Goal: Information Seeking & Learning: Learn about a topic

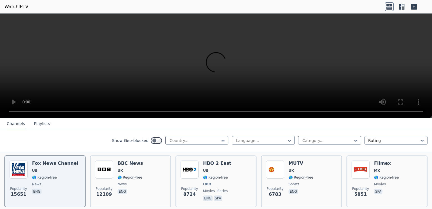
scroll to position [63, 0]
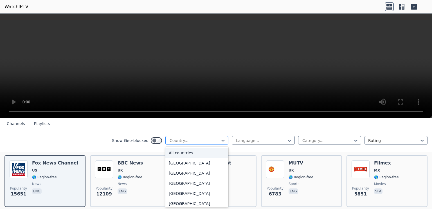
click at [180, 138] on div at bounding box center [194, 141] width 51 height 6
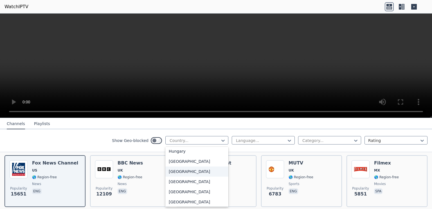
click at [181, 175] on div "[GEOGRAPHIC_DATA]" at bounding box center [196, 171] width 63 height 10
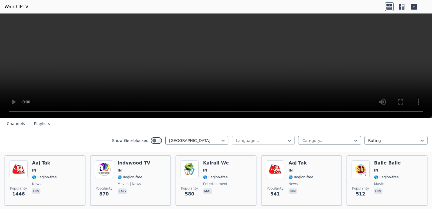
click at [238, 139] on div at bounding box center [260, 141] width 51 height 6
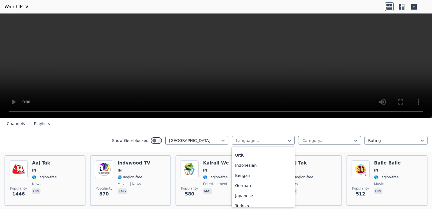
scroll to position [165, 0]
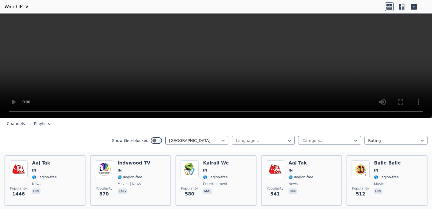
click at [150, 132] on div "Show Geo-blocked India Language... Category... Rating" at bounding box center [216, 140] width 432 height 23
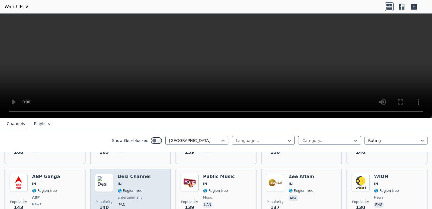
scroll to position [271, 0]
click at [146, 186] on div "Popularity 140 Desi Channel IN 🌎 Region-free entertainment pan" at bounding box center [130, 195] width 71 height 42
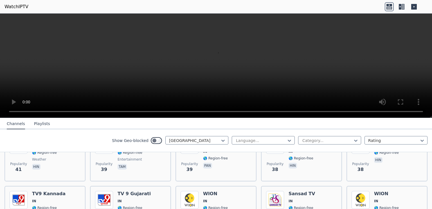
scroll to position [879, 0]
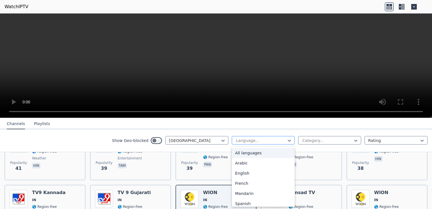
click at [246, 143] on div "Language..." at bounding box center [263, 140] width 63 height 8
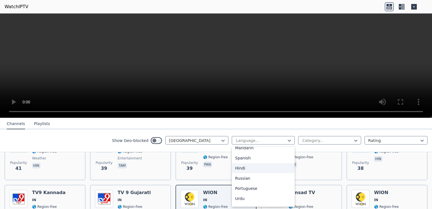
click at [254, 169] on div "Hindi" at bounding box center [263, 168] width 63 height 10
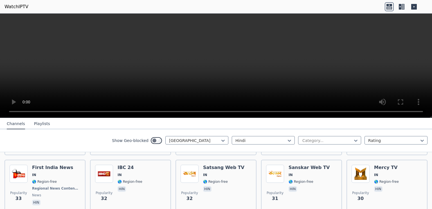
scroll to position [346, 0]
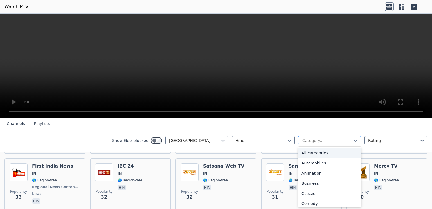
click at [305, 138] on div at bounding box center [327, 141] width 51 height 6
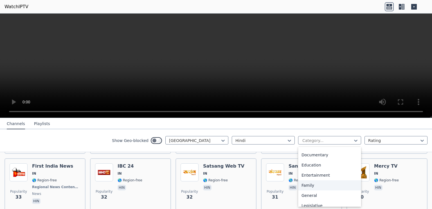
scroll to position [79, 0]
click at [311, 177] on div "Entertainment" at bounding box center [329, 175] width 63 height 10
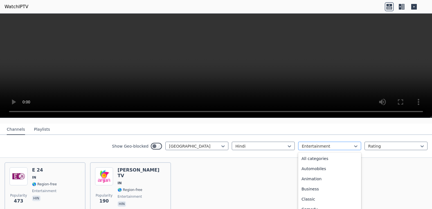
scroll to position [31, 0]
click at [310, 143] on div at bounding box center [327, 146] width 51 height 6
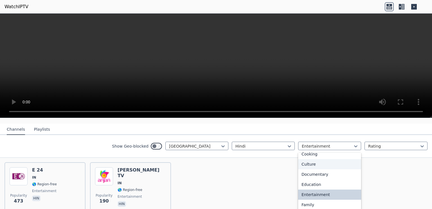
scroll to position [70, 0]
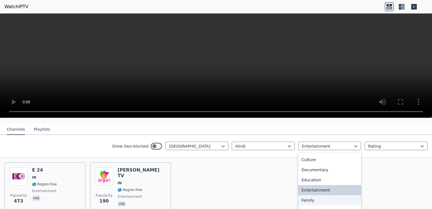
click at [309, 196] on div "Family" at bounding box center [329, 200] width 63 height 10
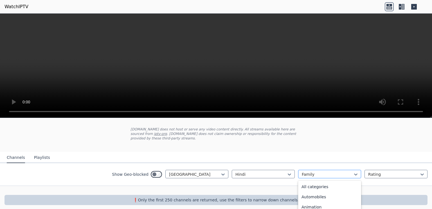
scroll to position [42, 0]
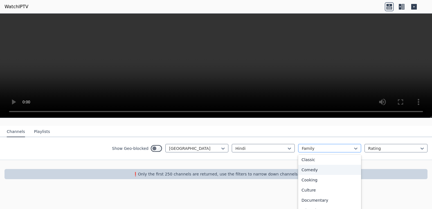
click at [335, 152] on div "option Family, selected. 27 results available. Use Up and Down to choose option…" at bounding box center [329, 148] width 63 height 8
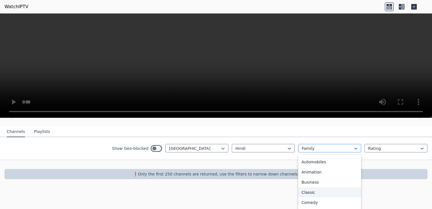
scroll to position [0, 0]
click at [318, 198] on div "Classic" at bounding box center [329, 201] width 63 height 10
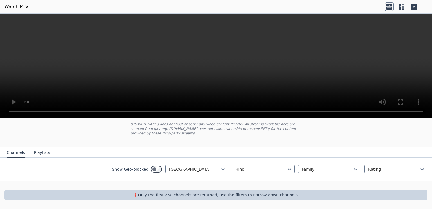
scroll to position [28, 0]
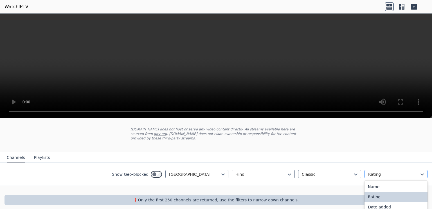
click at [364, 170] on div "Rating" at bounding box center [395, 174] width 63 height 8
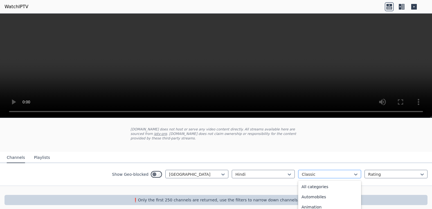
click at [327, 171] on div at bounding box center [327, 174] width 51 height 6
click at [322, 192] on div "Automobiles" at bounding box center [329, 197] width 63 height 10
click at [318, 171] on div at bounding box center [327, 174] width 51 height 6
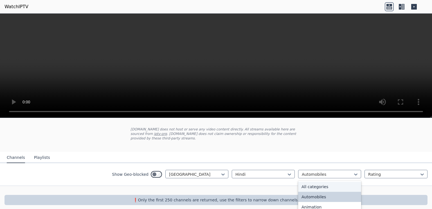
click at [312, 183] on div "All categories" at bounding box center [329, 186] width 63 height 10
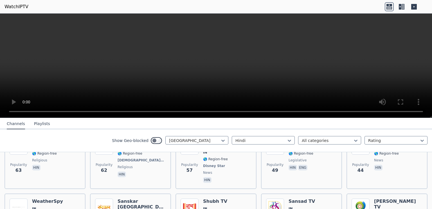
scroll to position [308, 0]
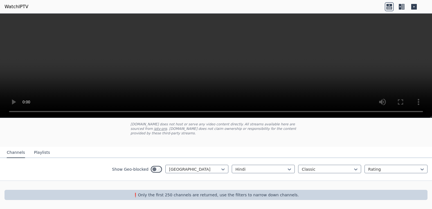
scroll to position [28, 0]
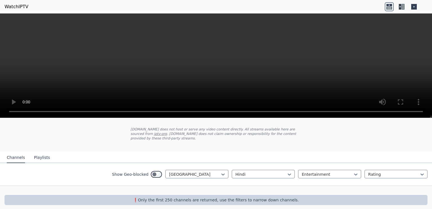
scroll to position [78, 0]
